Goal: Task Accomplishment & Management: Use online tool/utility

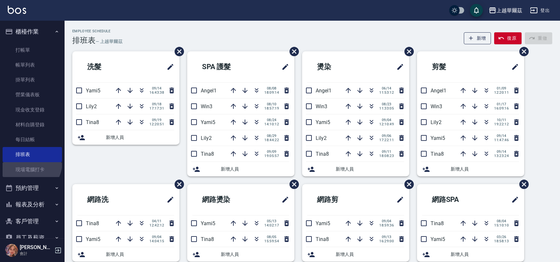
click at [27, 162] on link "現場電腦打卡" at bounding box center [32, 169] width 59 height 15
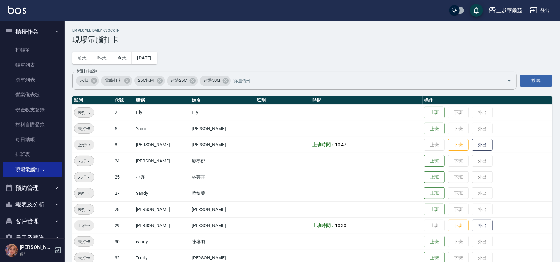
click at [422, 104] on td "上班 下班 外出" at bounding box center [487, 112] width 130 height 16
click at [424, 111] on button "上班" at bounding box center [434, 112] width 21 height 11
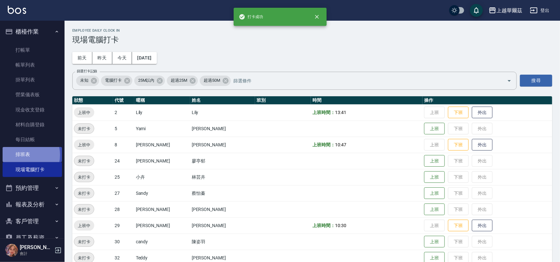
click at [22, 155] on link "排班表" at bounding box center [32, 154] width 59 height 15
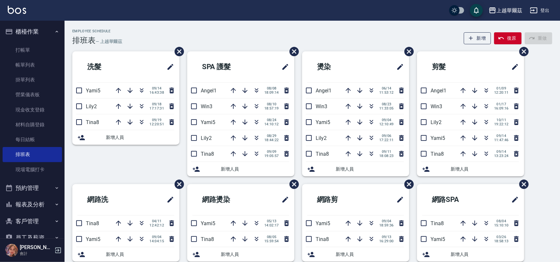
click at [16, 201] on button "報表及分析" at bounding box center [32, 204] width 59 height 17
drag, startPoint x: 64, startPoint y: 145, endPoint x: 64, endPoint y: 151, distance: 5.8
click at [64, 151] on div "櫃檯作業 打帳單 帳單列表 掛單列表 營業儀表板 現金收支登錄 材料自購登錄 每日結帳 排班表 現場電腦打卡 預約管理 預約管理 單日預約紀錄 單週預約紀錄 …" at bounding box center [32, 141] width 65 height 241
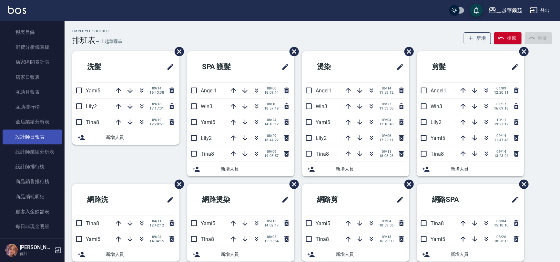
click at [33, 137] on link "設計師日報表" at bounding box center [32, 136] width 59 height 15
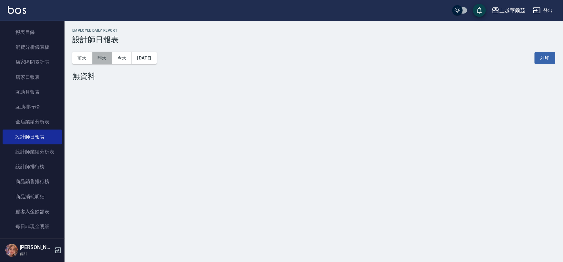
click at [98, 55] on button "昨天" at bounding box center [102, 58] width 20 height 12
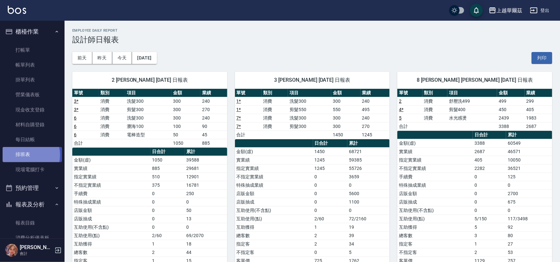
click at [23, 155] on link "排班表" at bounding box center [32, 154] width 59 height 15
